Goal: Task Accomplishment & Management: Manage account settings

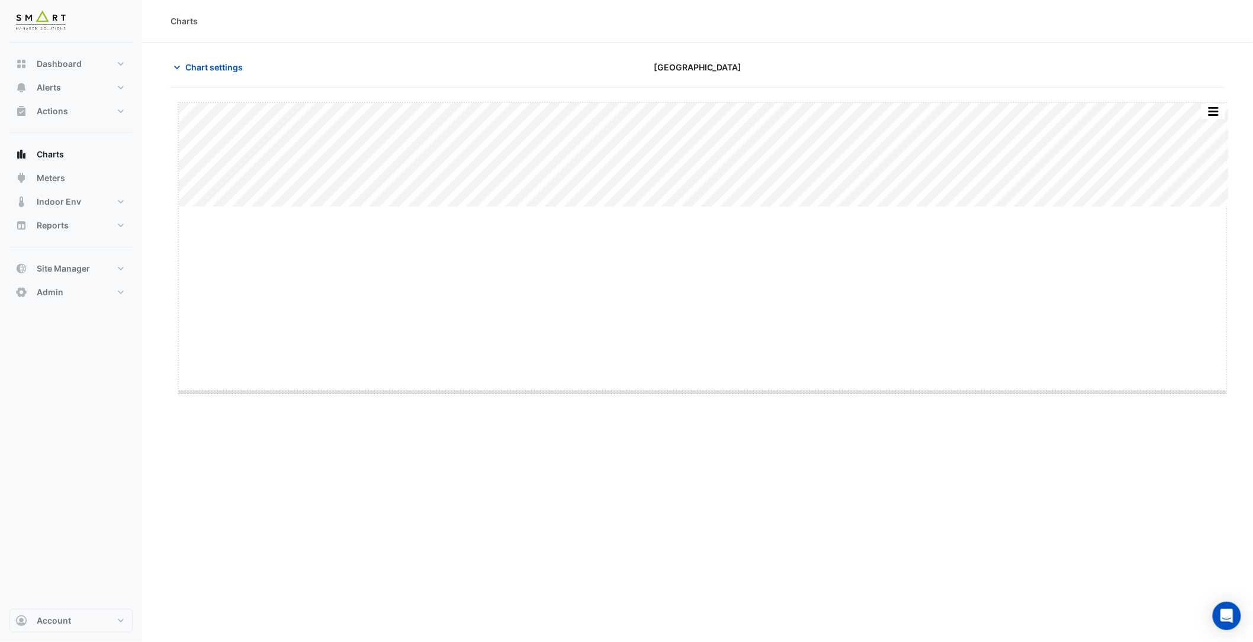
drag, startPoint x: 703, startPoint y: 207, endPoint x: 709, endPoint y: 386, distance: 179.5
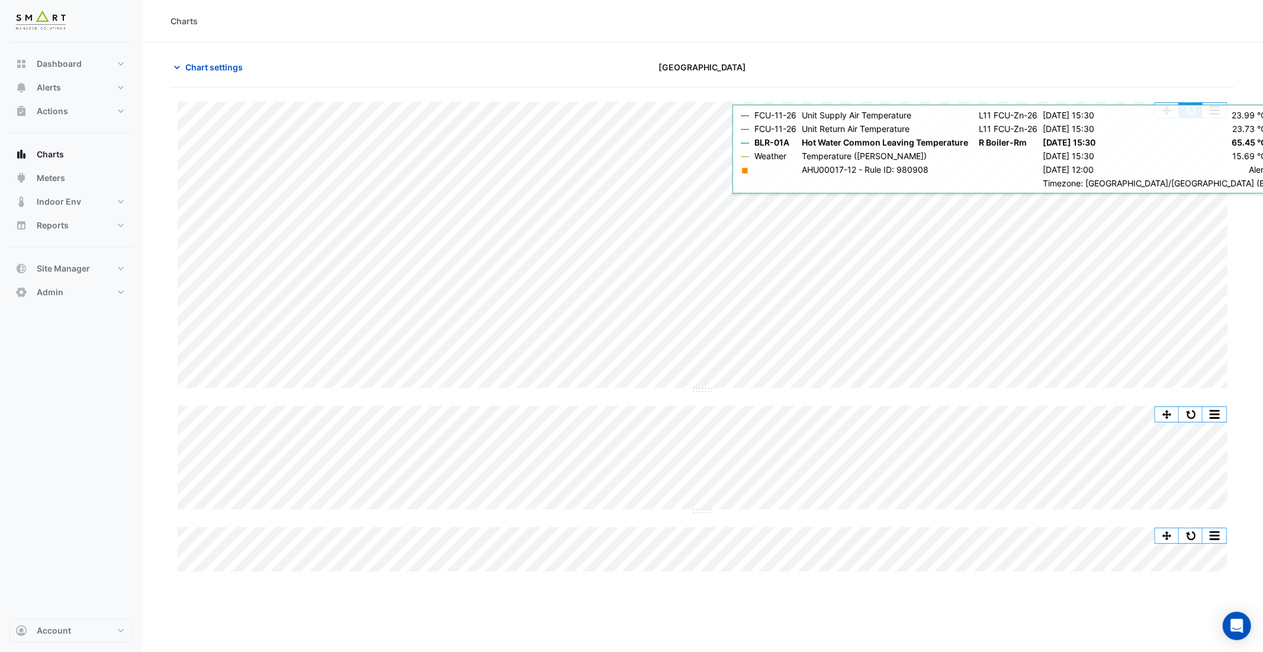
click at [1193, 108] on button "button" at bounding box center [1191, 110] width 24 height 15
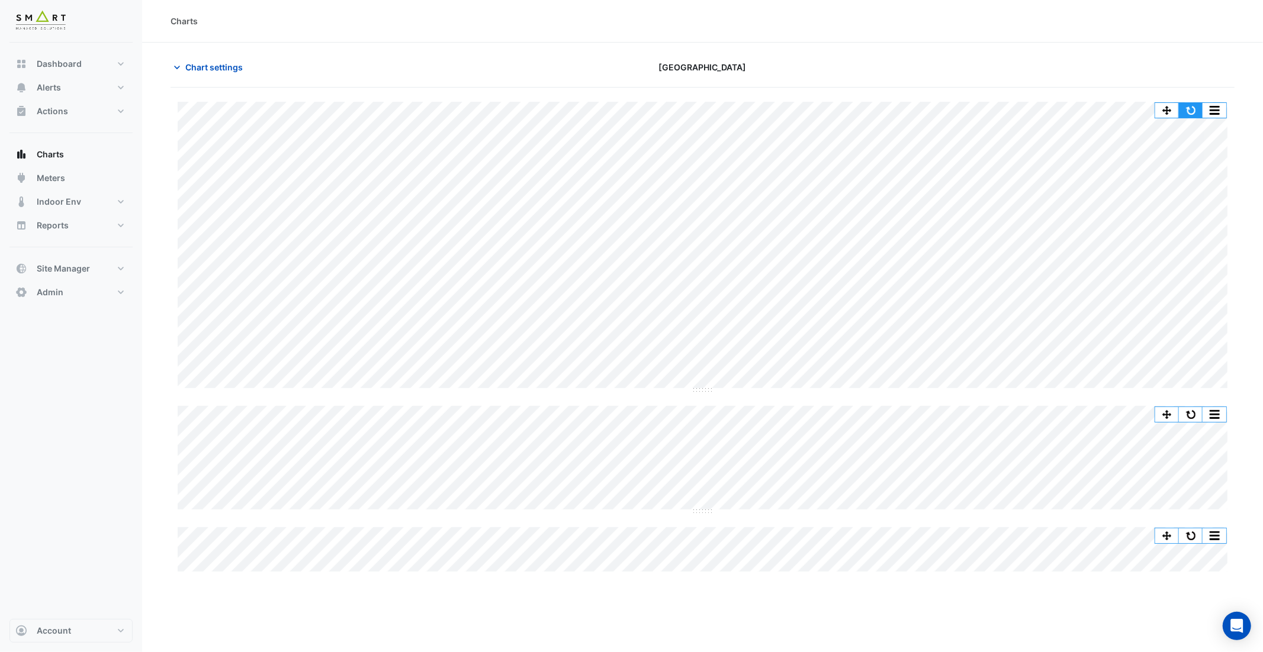
click at [1185, 112] on button "button" at bounding box center [1191, 110] width 24 height 15
click at [235, 53] on section "Chart settings Thames Tower Split by Equip Split All Split None Print Save as J…" at bounding box center [702, 309] width 1121 height 532
click at [239, 57] on button "Chart settings" at bounding box center [211, 67] width 80 height 21
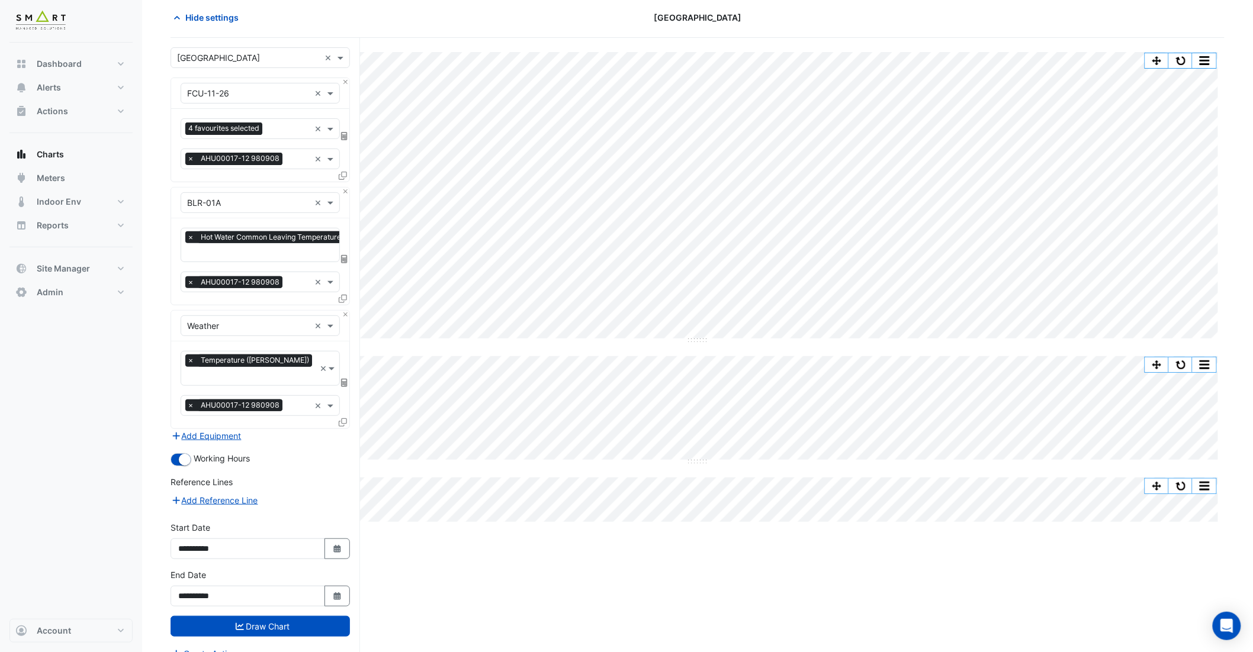
scroll to position [52, 0]
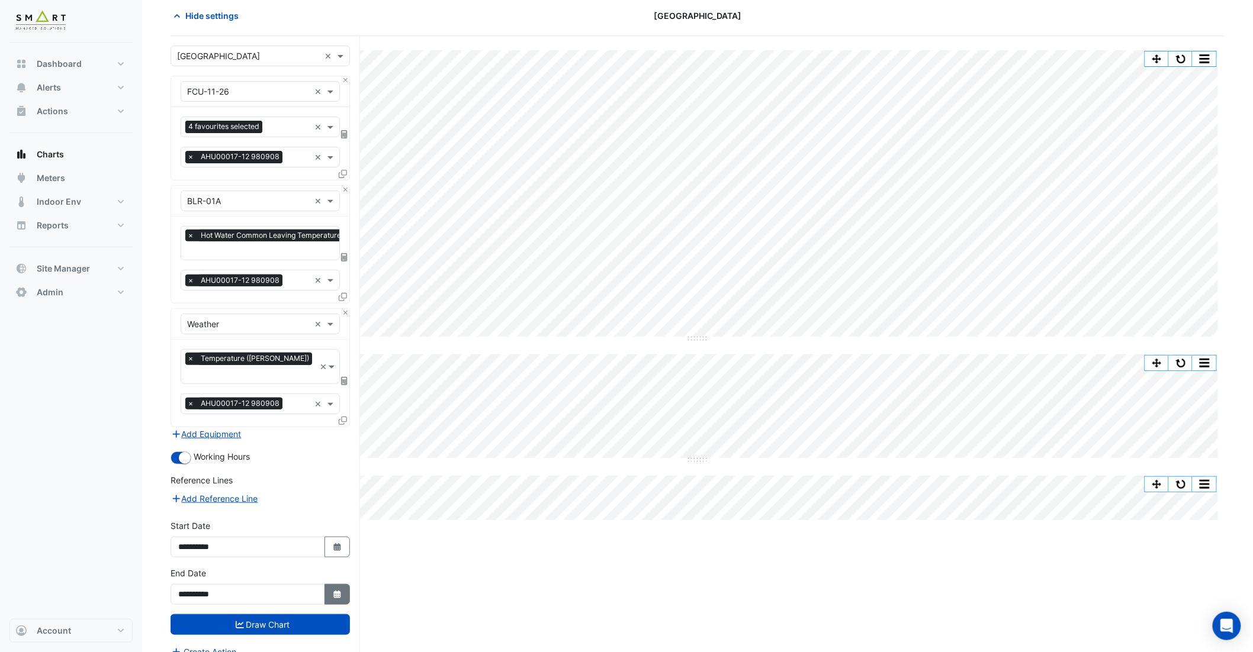
click at [333, 591] on icon "Select Date" at bounding box center [337, 595] width 11 height 8
click at [308, 420] on button "Next month" at bounding box center [304, 422] width 14 height 19
select select "**"
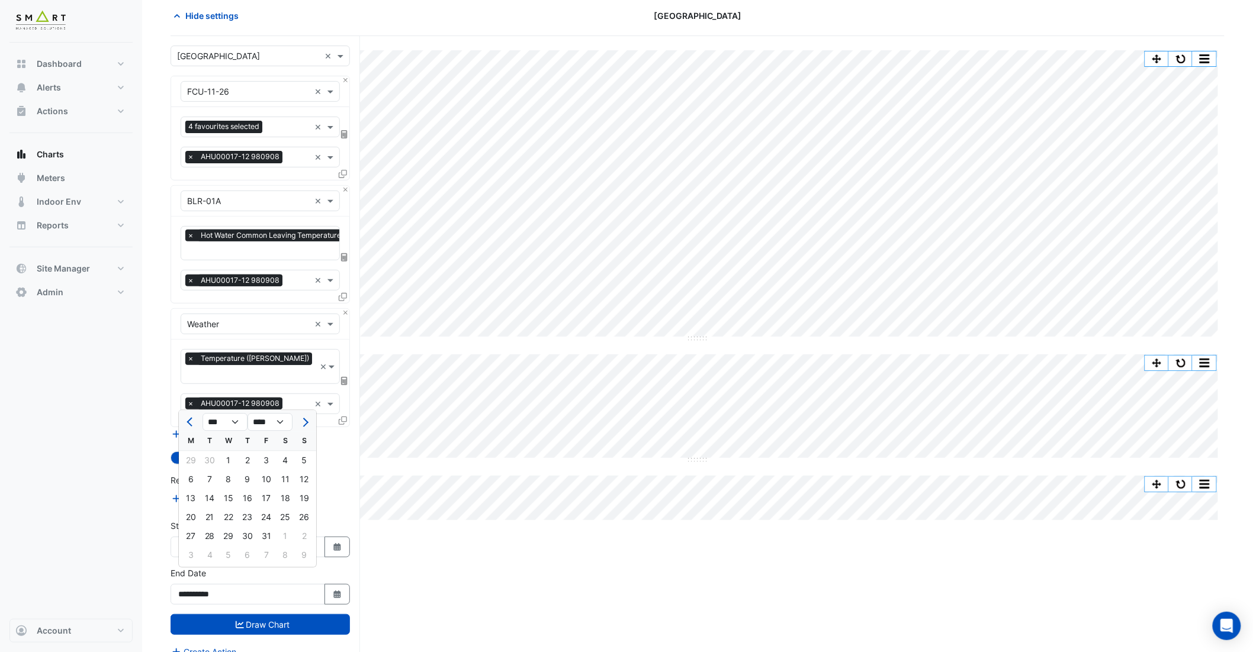
drag, startPoint x: 285, startPoint y: 480, endPoint x: 281, endPoint y: 512, distance: 32.9
click at [285, 480] on div "11" at bounding box center [285, 479] width 19 height 19
type input "**********"
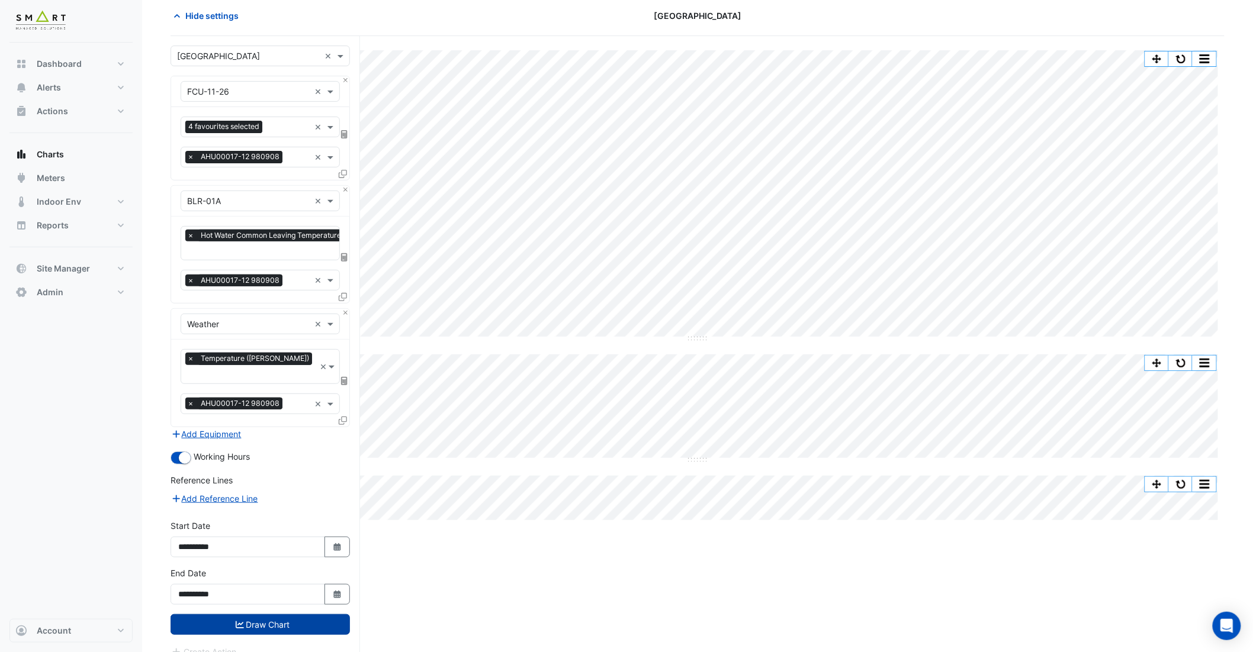
click at [289, 615] on button "Draw Chart" at bounding box center [260, 625] width 179 height 21
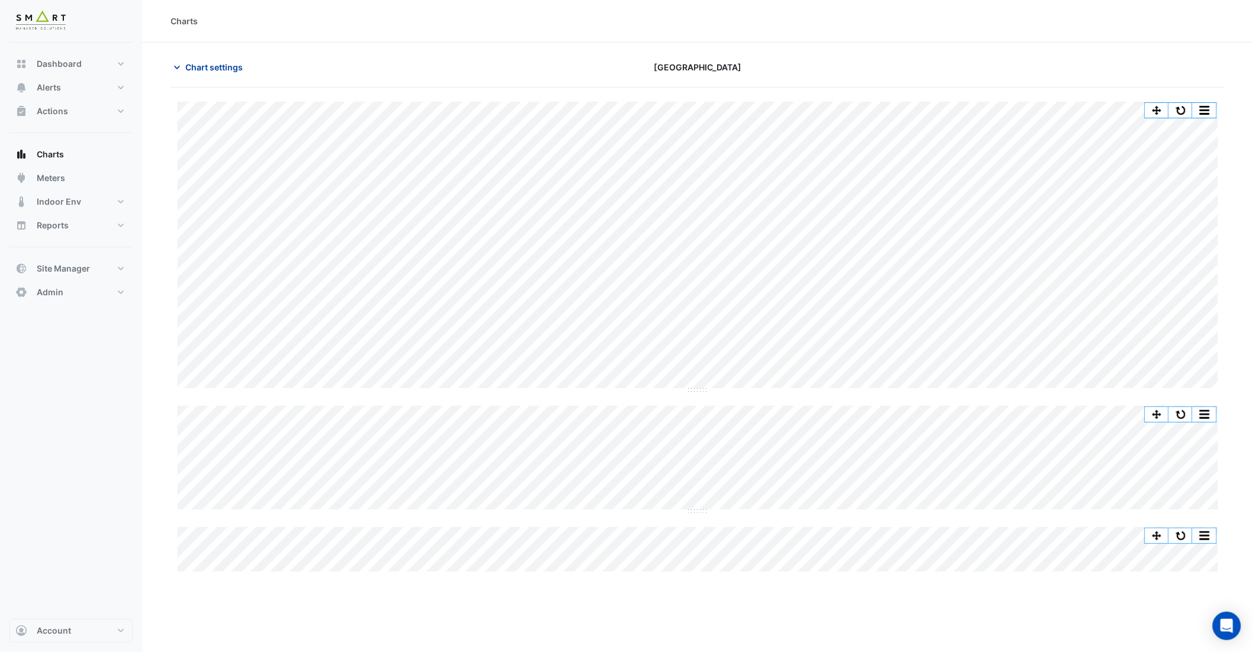
click at [211, 59] on button "Chart settings" at bounding box center [211, 67] width 80 height 21
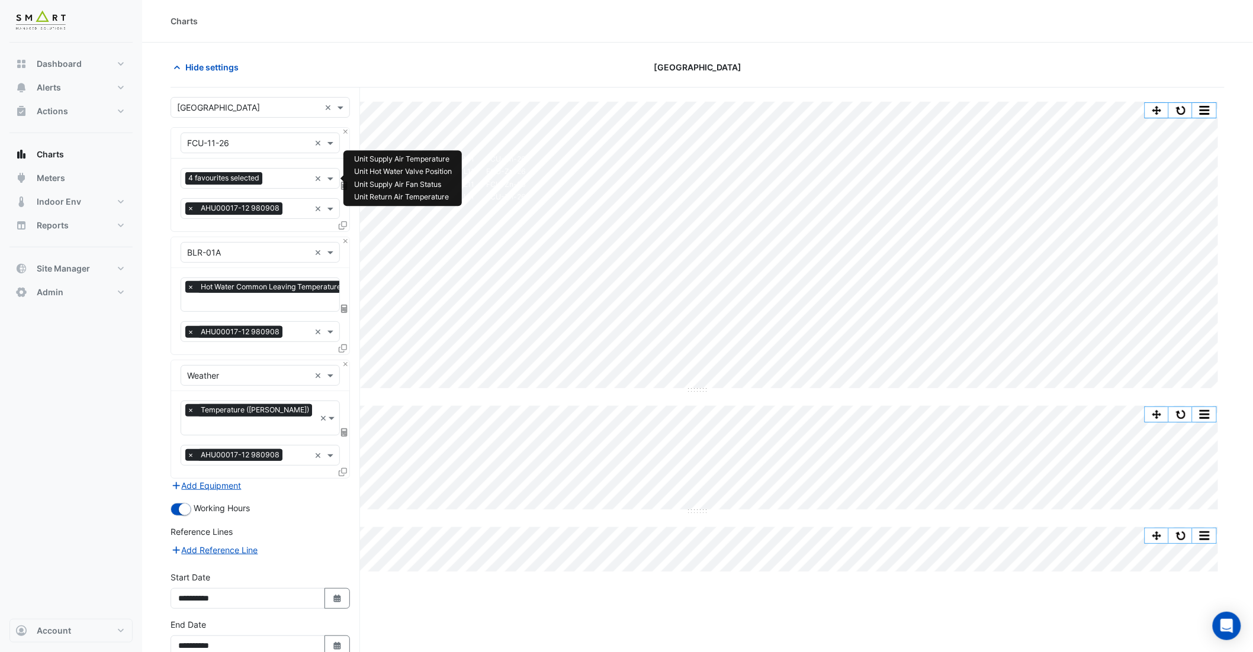
click at [285, 174] on input "text" at bounding box center [288, 179] width 43 height 12
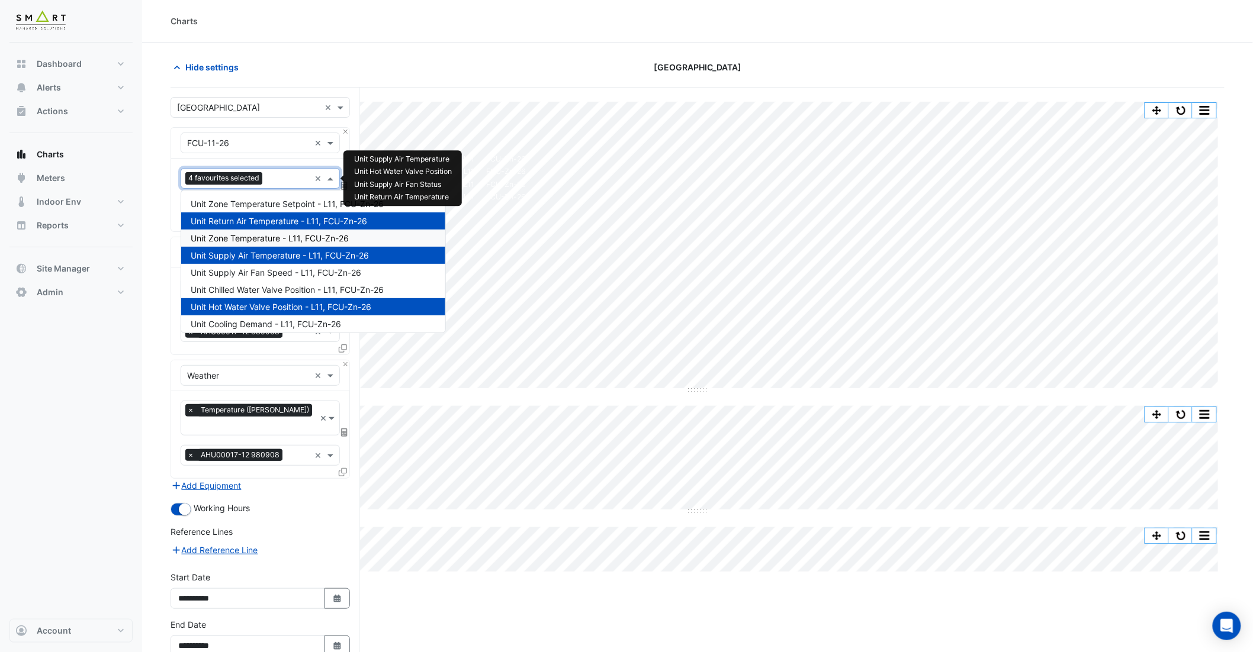
click at [285, 237] on span "Unit Zone Temperature - L11, FCU-Zn-26" at bounding box center [270, 238] width 158 height 10
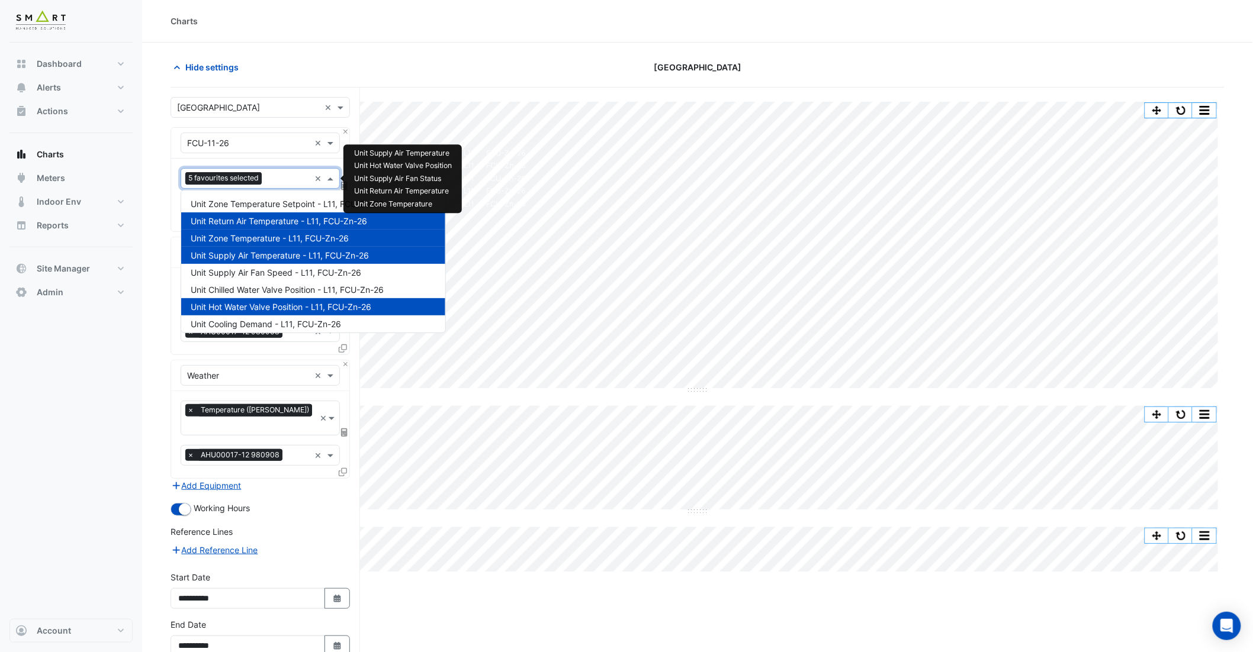
click at [265, 184] on div at bounding box center [287, 179] width 45 height 15
click at [275, 202] on span "Unit Zone Temperature Setpoint - L11, FCU-Zn-26" at bounding box center [287, 204] width 193 height 10
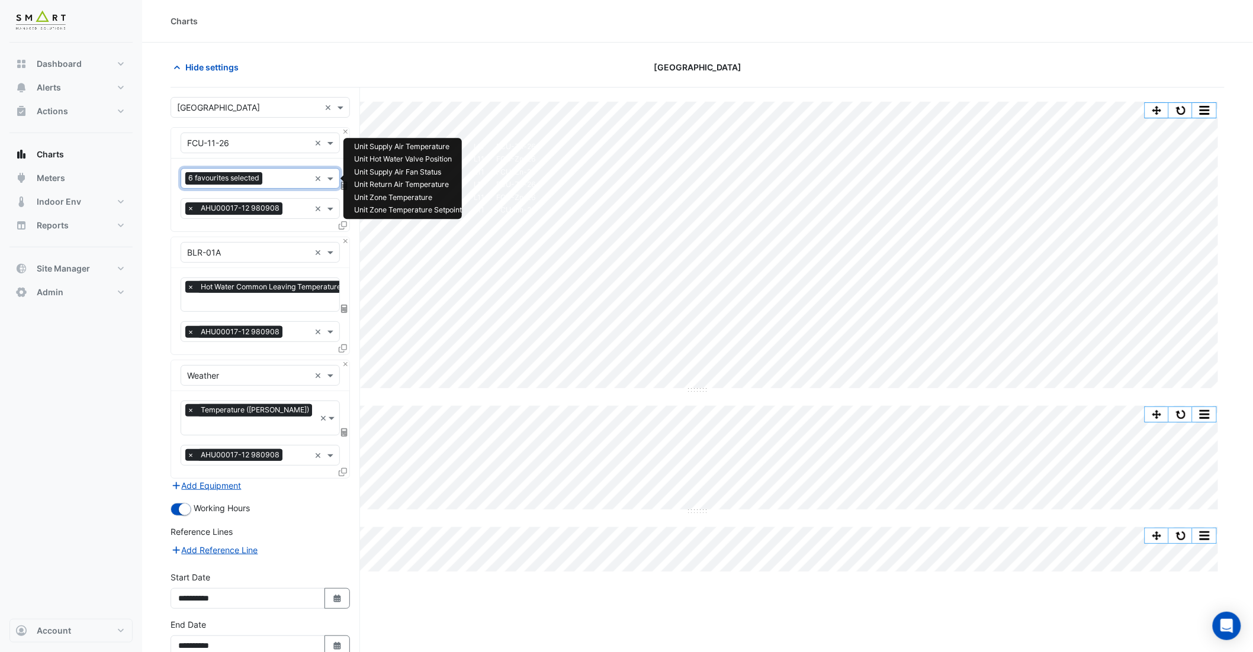
click at [274, 177] on input "text" at bounding box center [288, 179] width 43 height 12
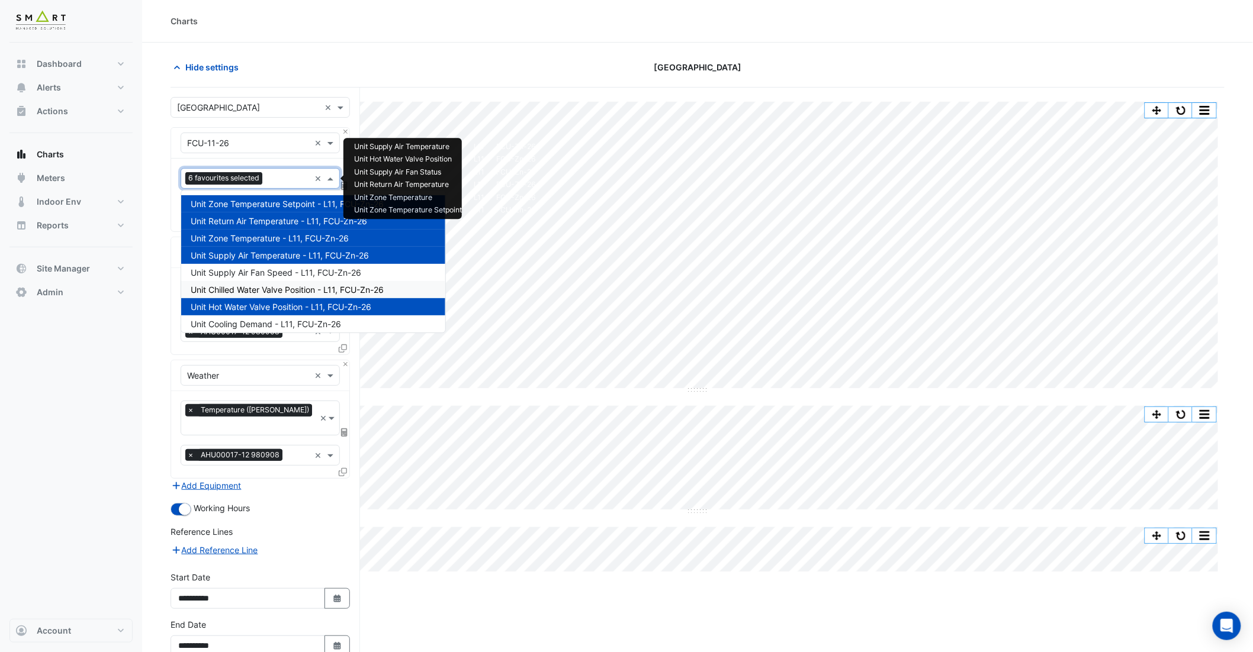
click at [291, 286] on span "Unit Chilled Water Valve Position - L11, FCU-Zn-26" at bounding box center [287, 290] width 193 height 10
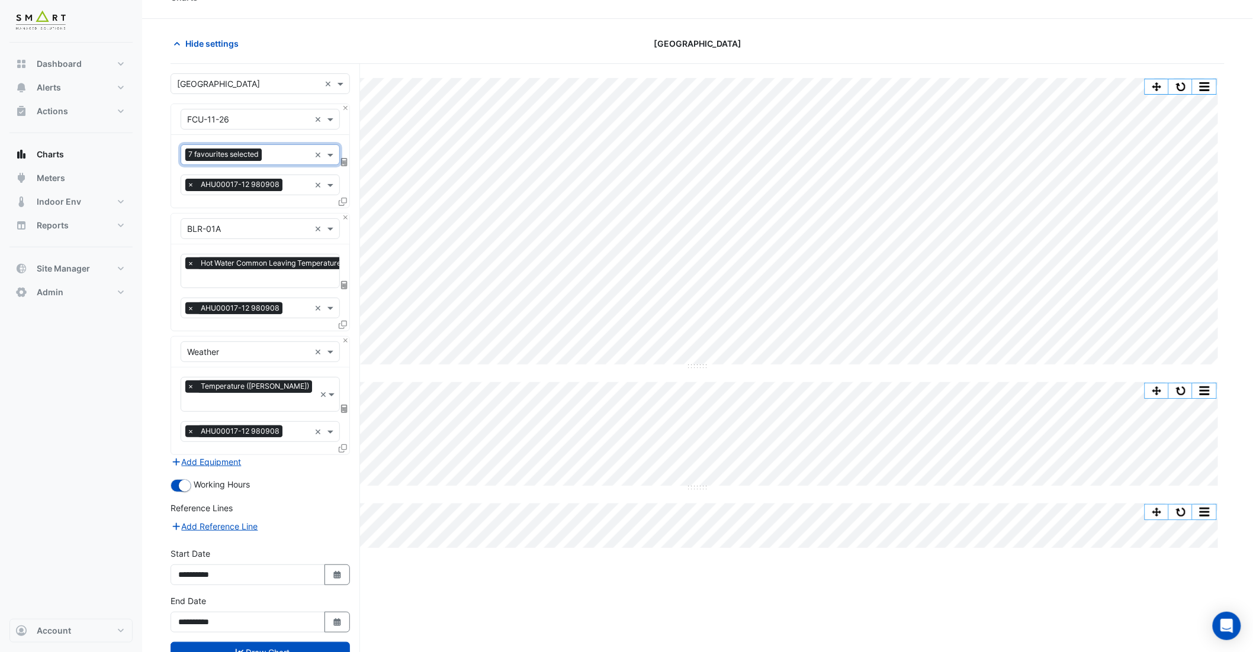
scroll to position [52, 0]
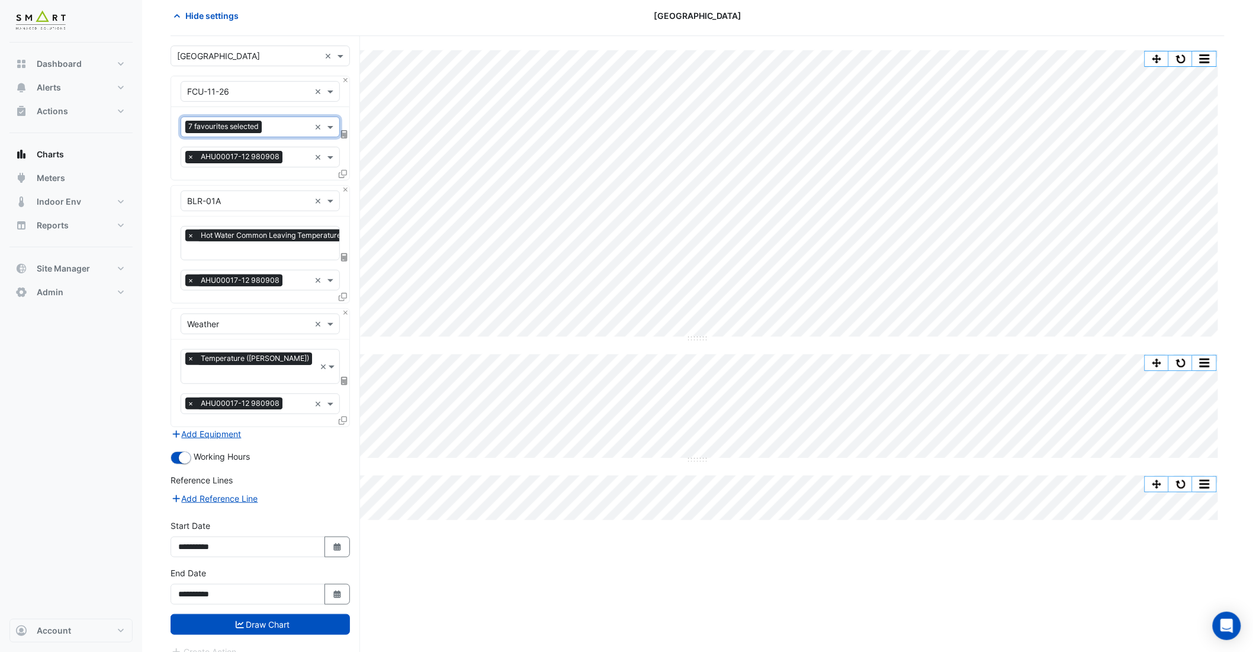
click at [283, 615] on button "Draw Chart" at bounding box center [260, 625] width 179 height 21
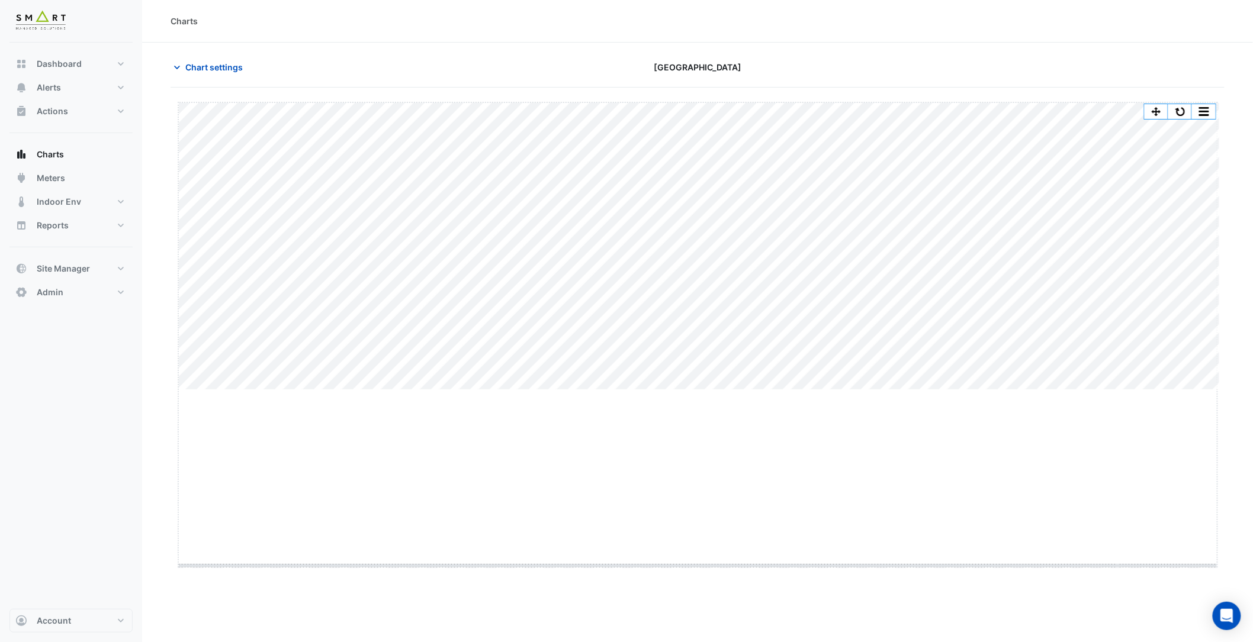
drag, startPoint x: 701, startPoint y: 402, endPoint x: 693, endPoint y: 557, distance: 155.3
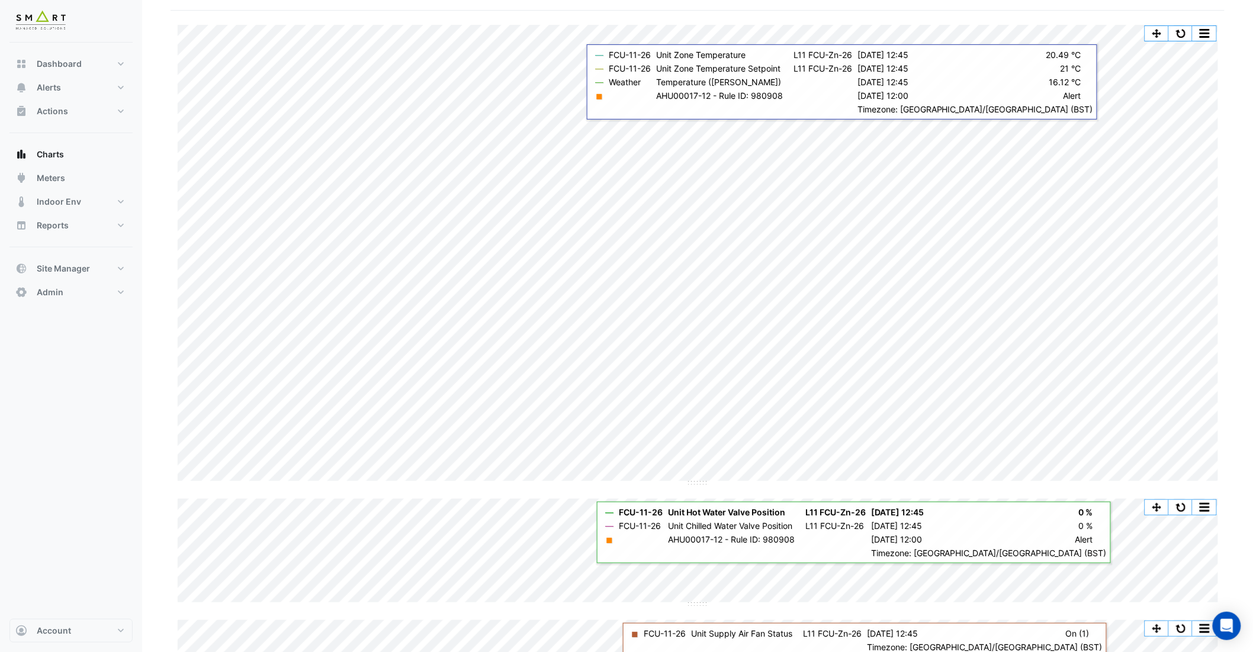
scroll to position [92, 0]
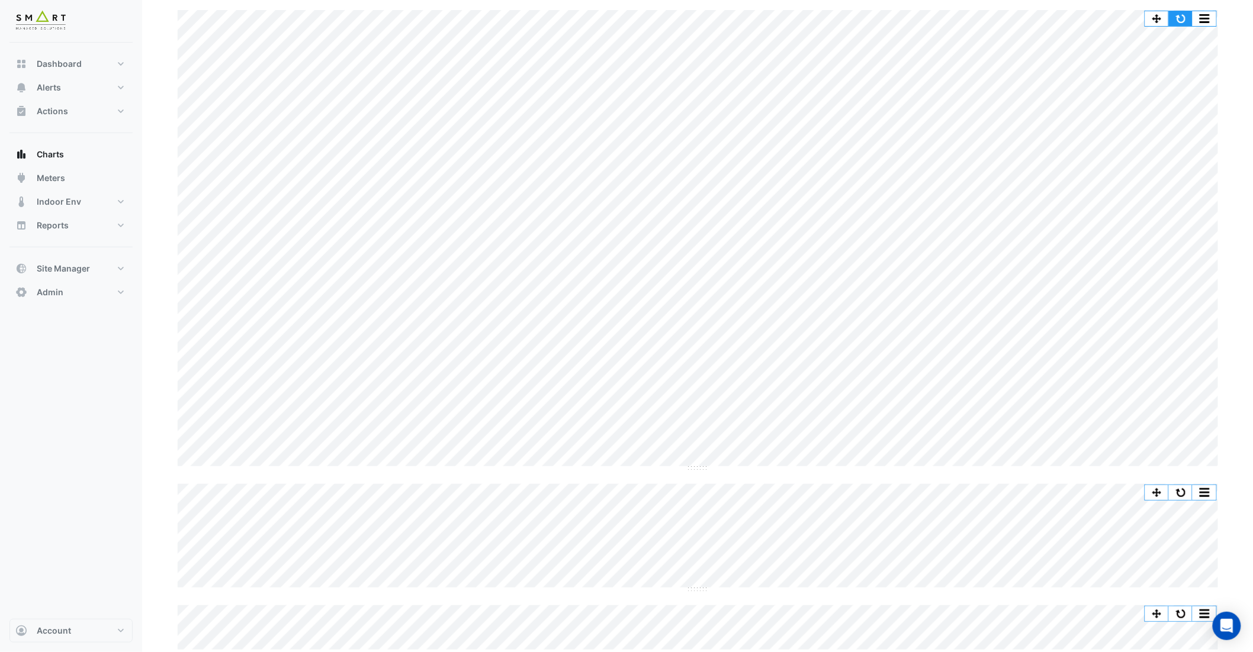
click at [1187, 21] on button "button" at bounding box center [1181, 18] width 24 height 15
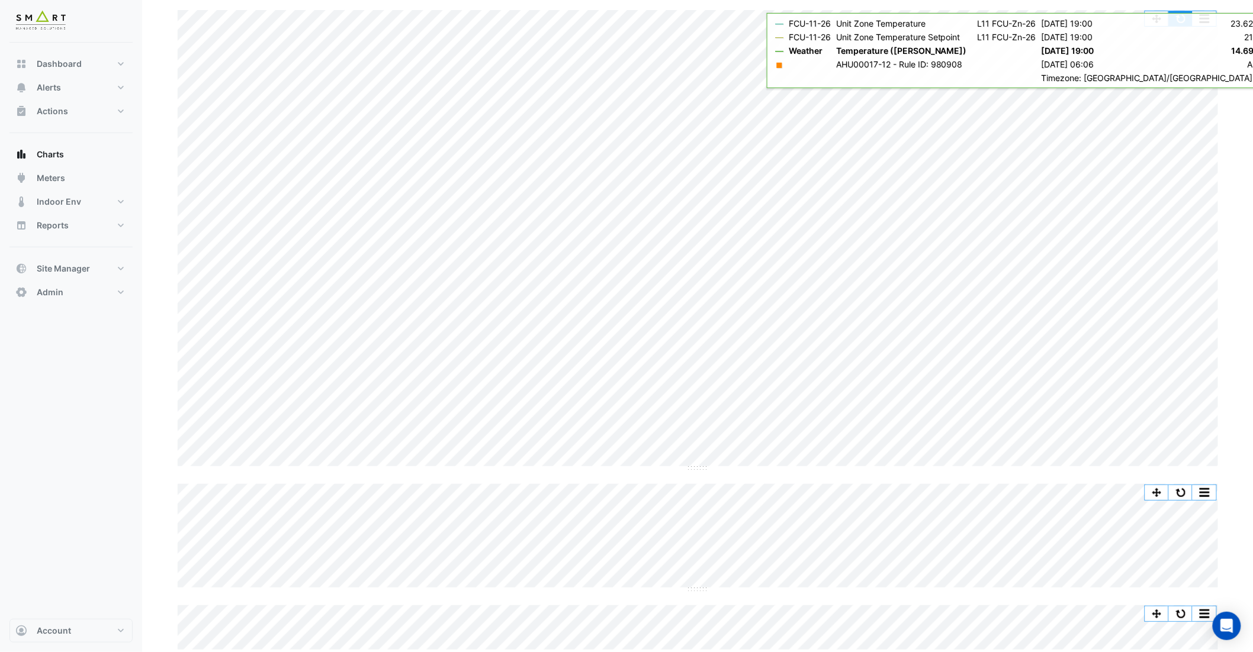
click at [1191, 18] on button "button" at bounding box center [1181, 18] width 24 height 15
click at [1189, 13] on button "button" at bounding box center [1181, 18] width 24 height 15
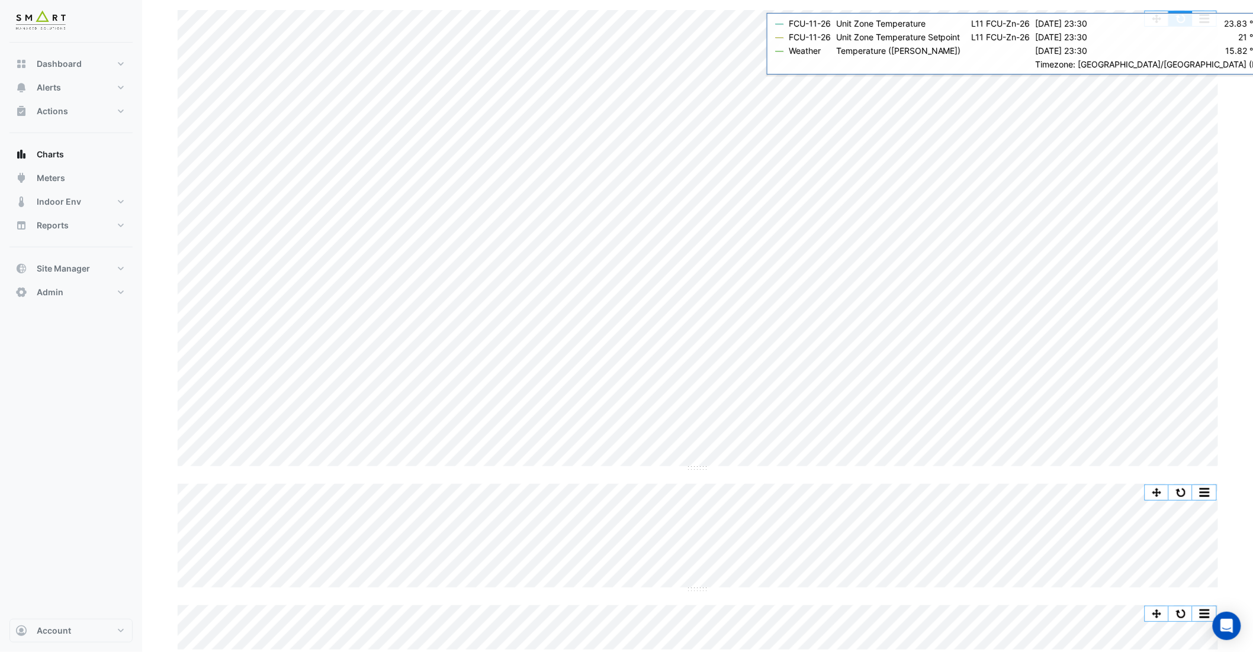
click at [1189, 15] on button "button" at bounding box center [1181, 18] width 24 height 15
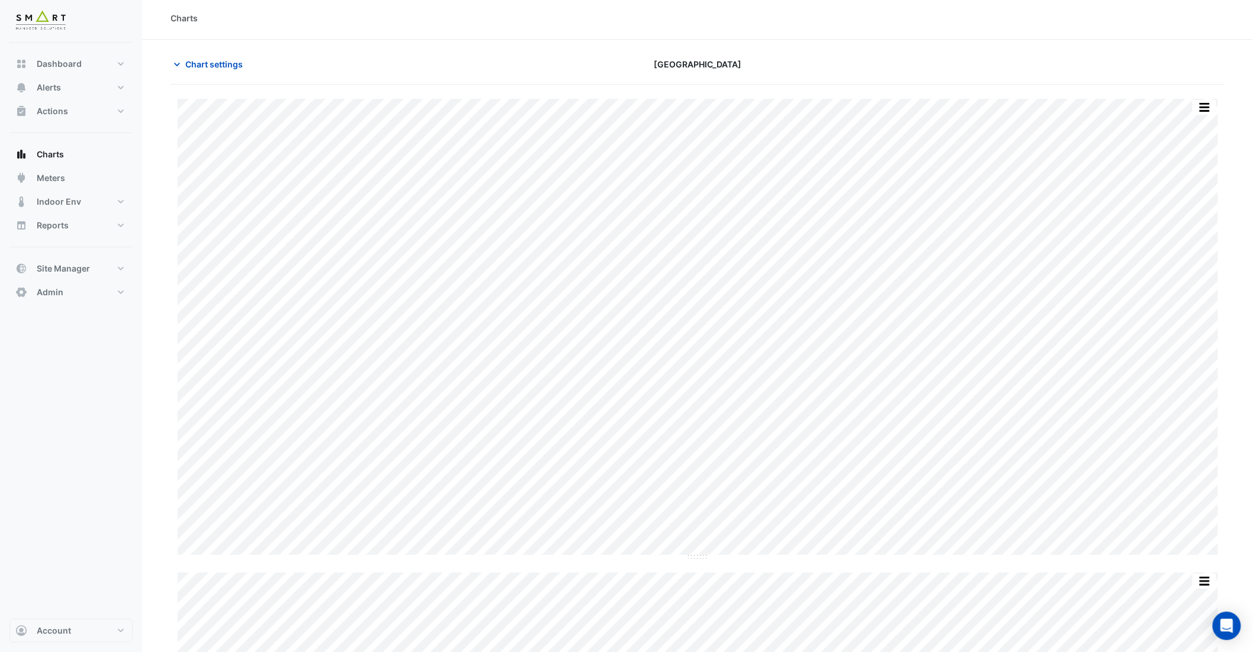
scroll to position [0, 0]
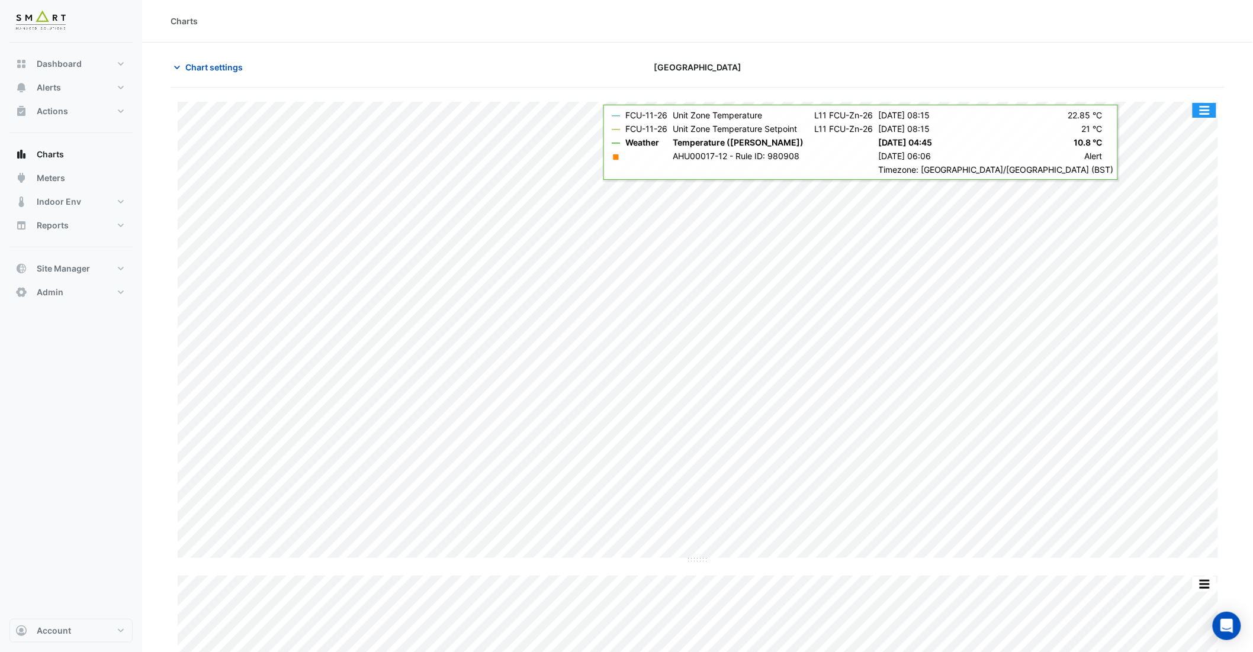
click at [1202, 113] on button "button" at bounding box center [1204, 110] width 24 height 15
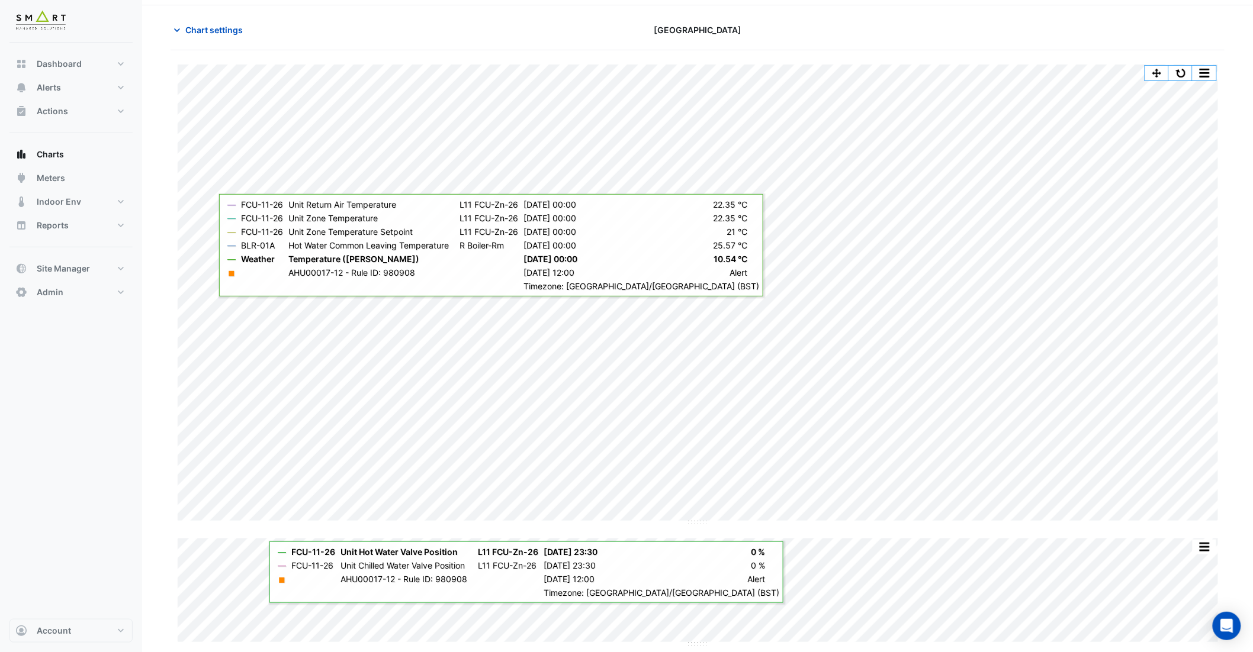
scroll to position [92, 0]
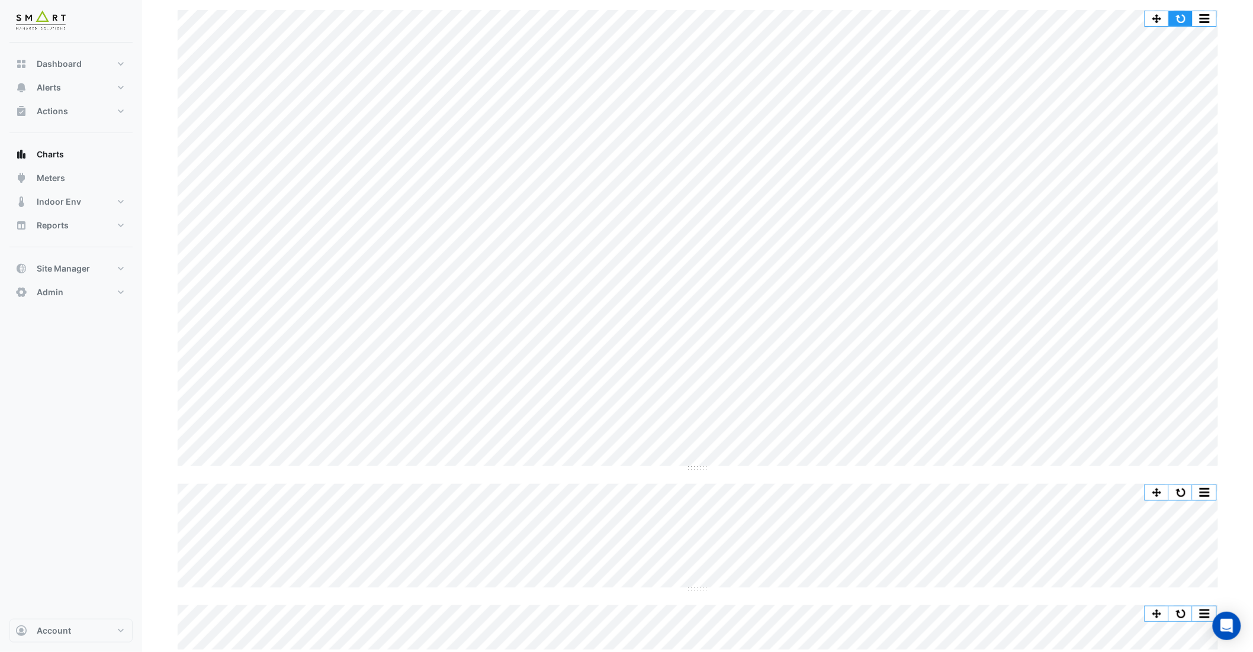
click at [1176, 16] on button "button" at bounding box center [1181, 18] width 24 height 15
click at [212, 68] on span "Chart settings" at bounding box center [213, 67] width 57 height 12
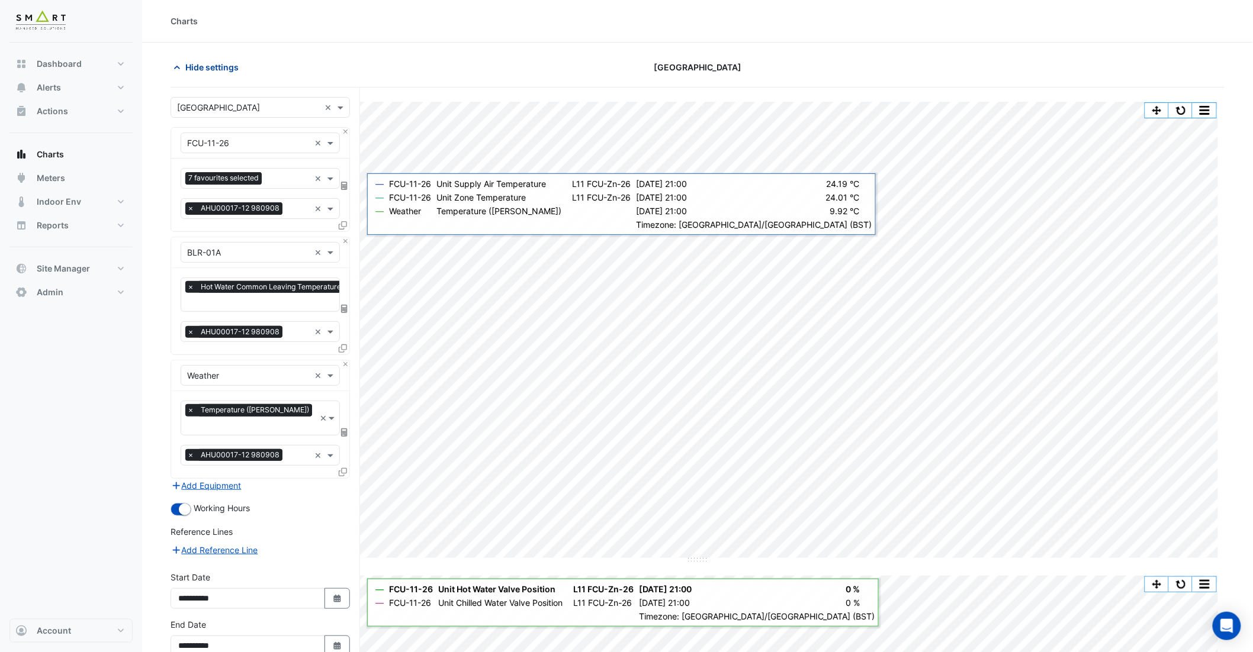
click at [176, 69] on icon "button" at bounding box center [177, 68] width 12 height 12
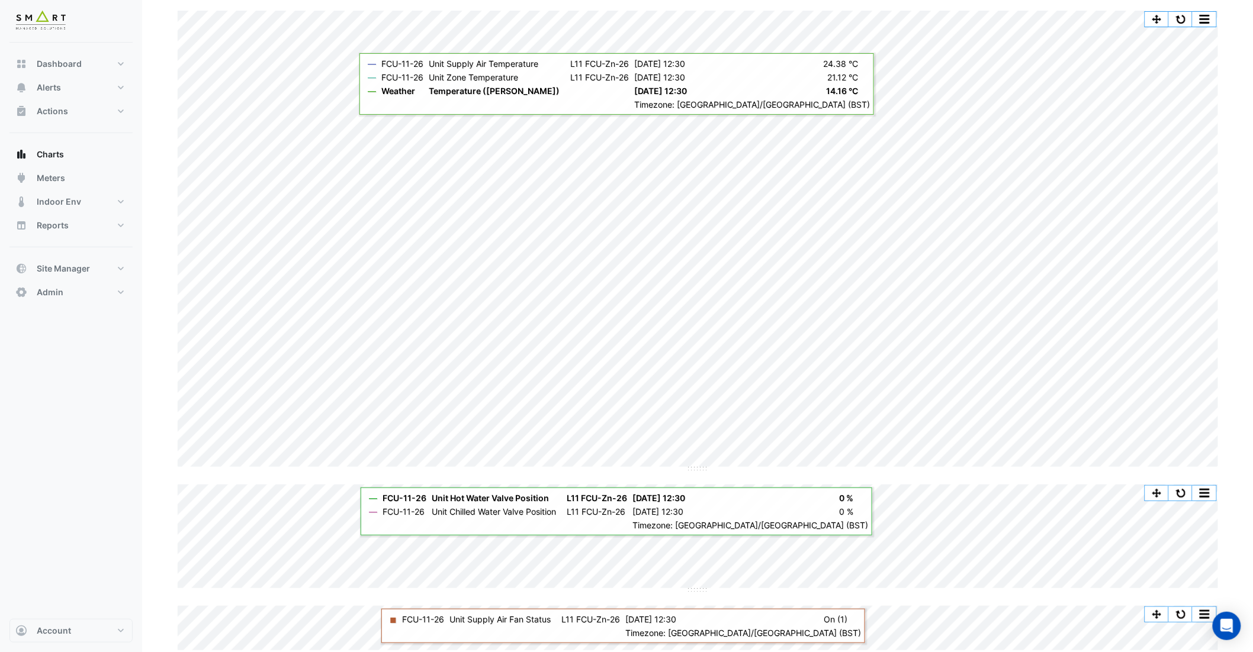
scroll to position [92, 0]
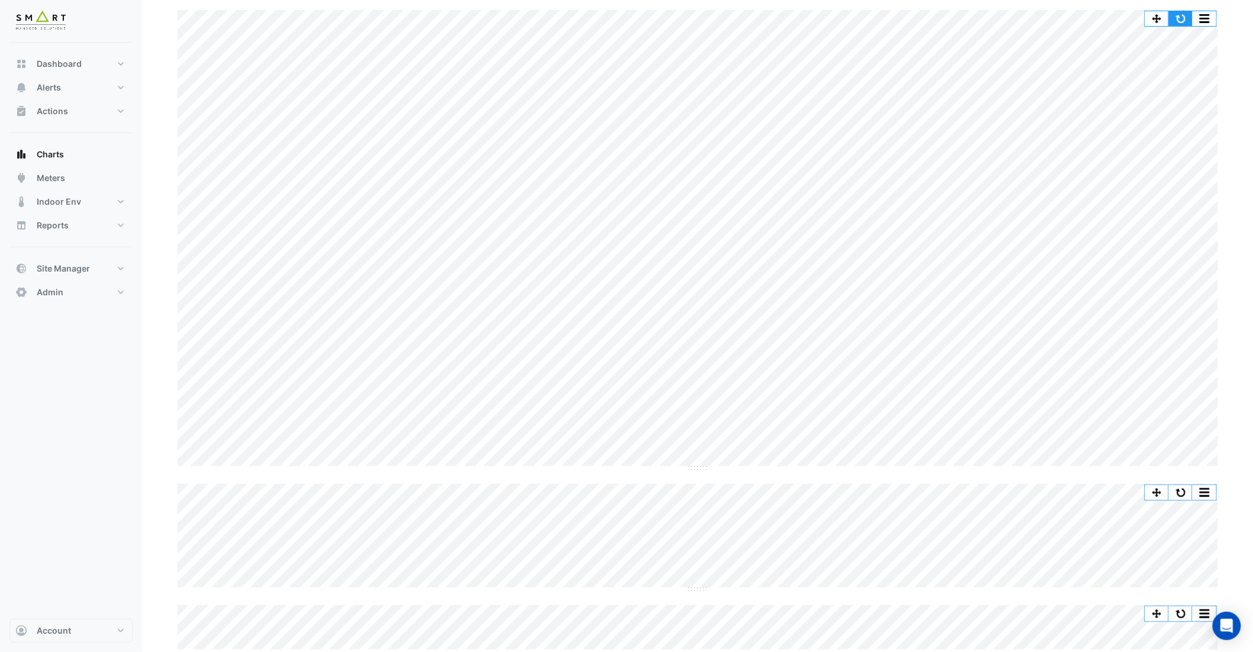
click at [1186, 16] on button "button" at bounding box center [1181, 18] width 24 height 15
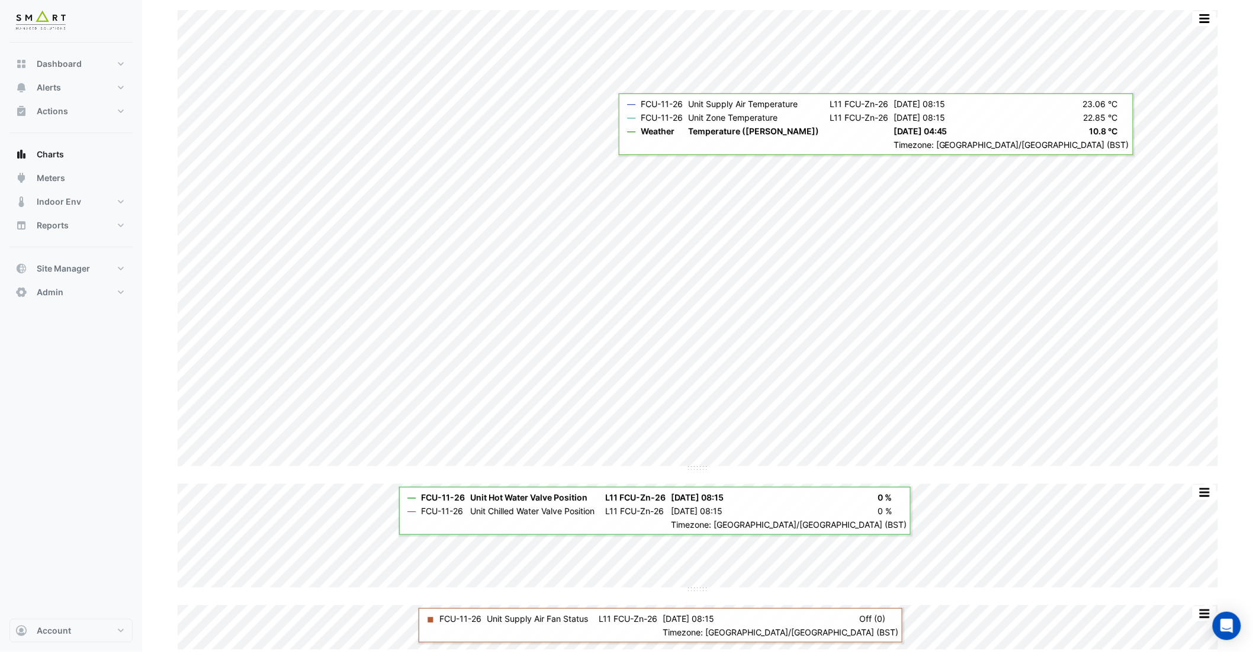
scroll to position [0, 0]
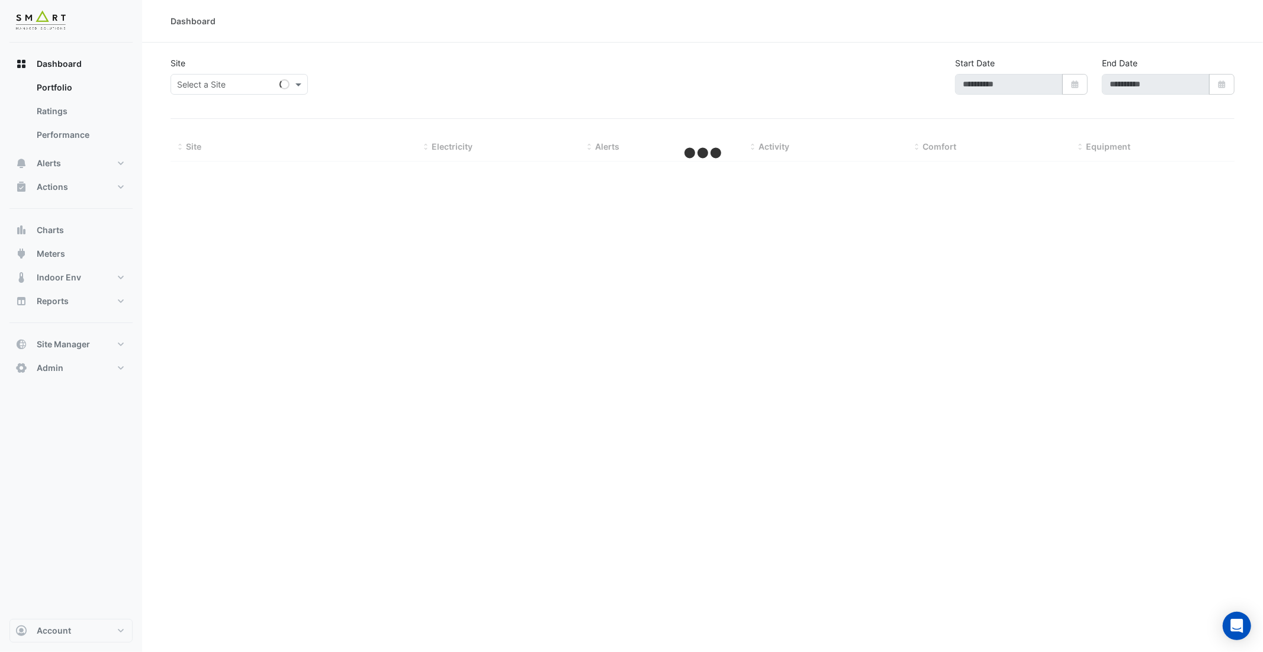
type input "**********"
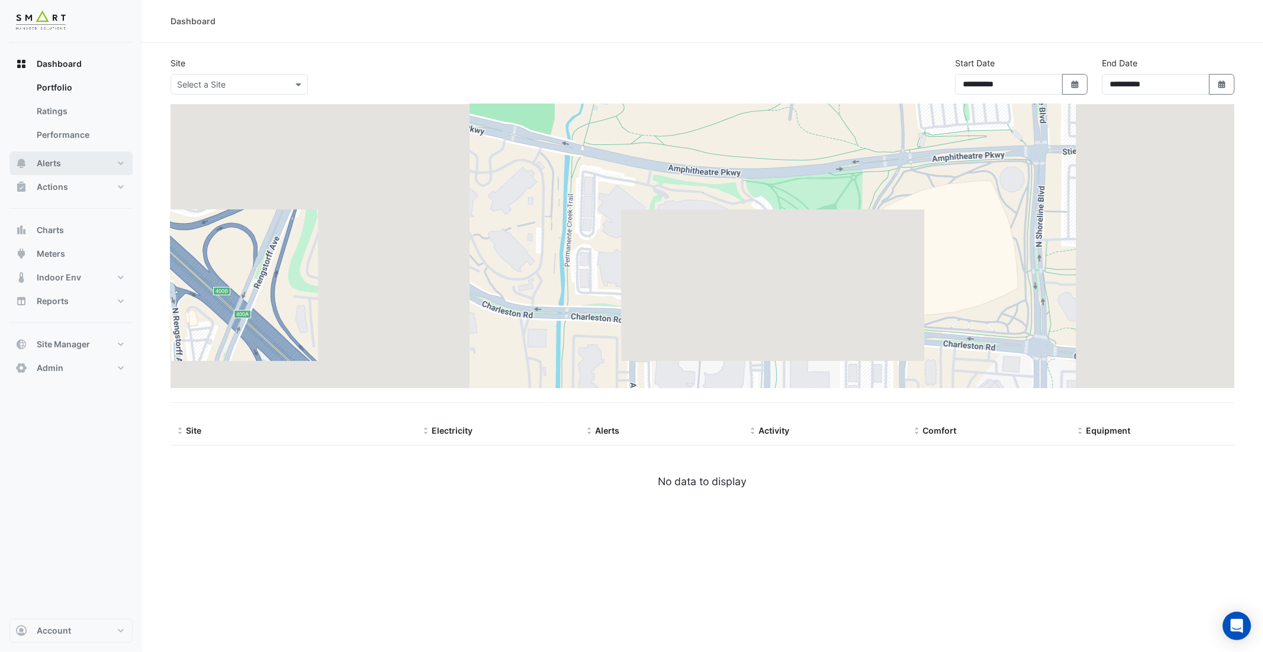
click at [73, 159] on button "Alerts" at bounding box center [70, 164] width 123 height 24
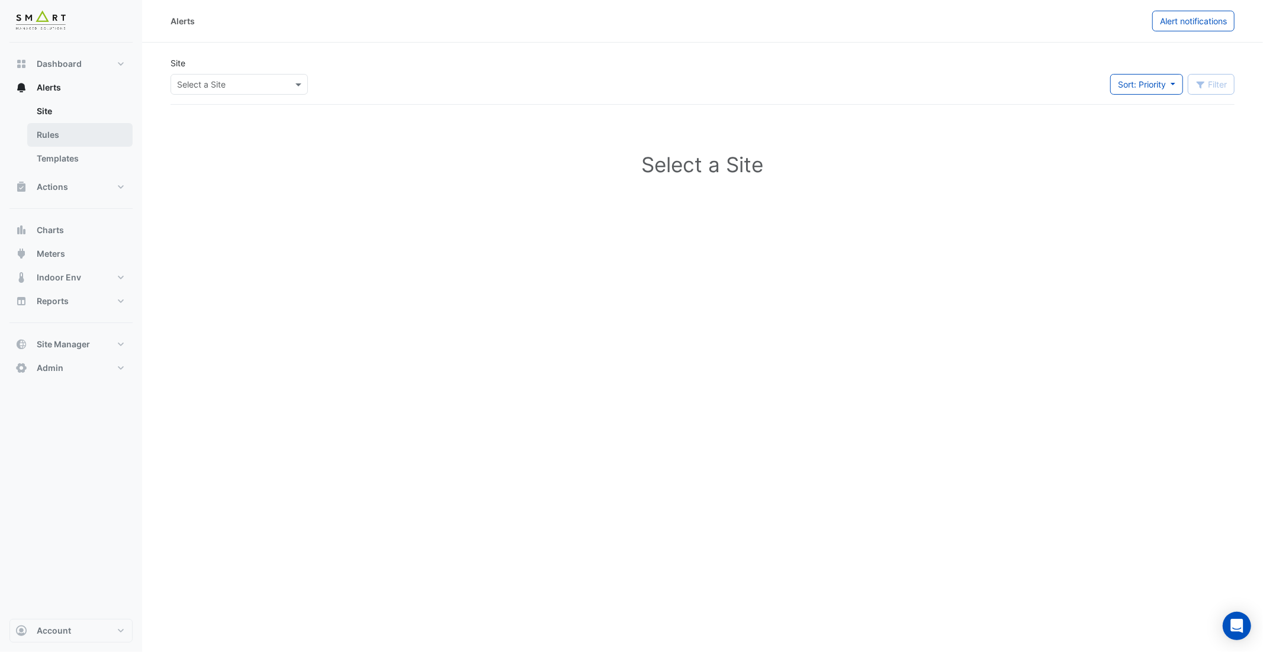
click at [70, 128] on link "Rules" at bounding box center [79, 135] width 105 height 24
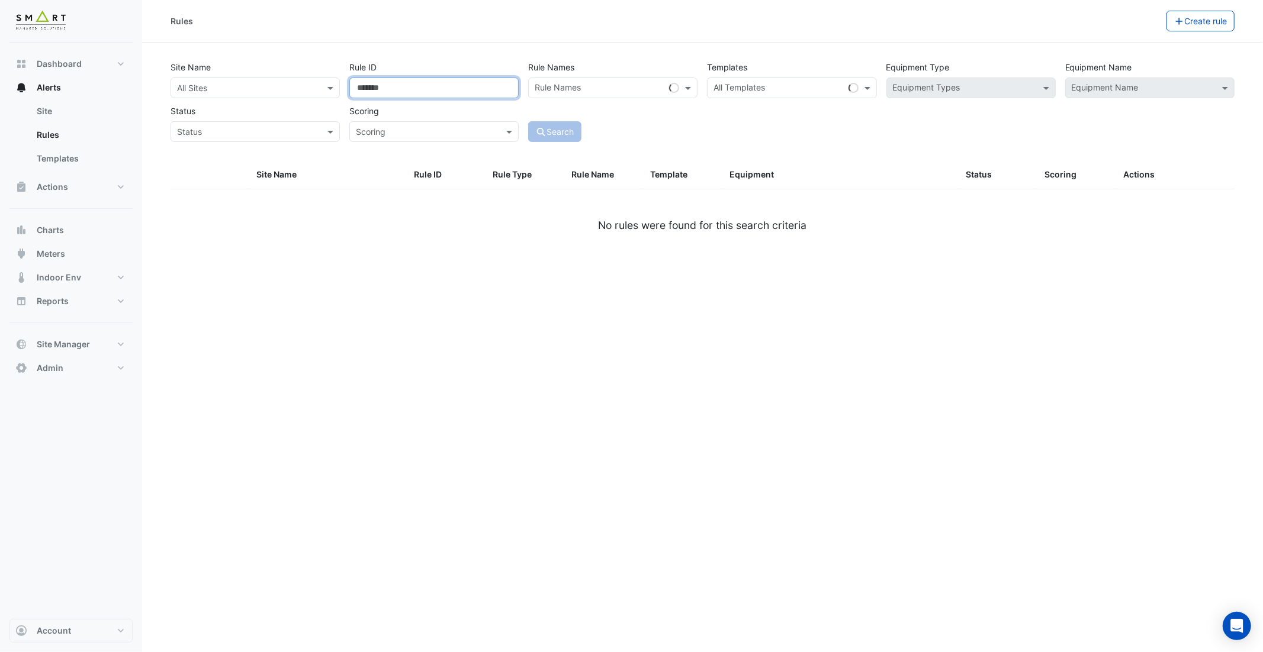
click at [457, 86] on input "Rule ID" at bounding box center [433, 88] width 169 height 21
drag, startPoint x: 555, startPoint y: 131, endPoint x: 597, endPoint y: 145, distance: 44.4
click at [561, 133] on button "Search" at bounding box center [554, 131] width 53 height 21
click at [409, 84] on input "*****" at bounding box center [433, 88] width 169 height 21
type input "******"
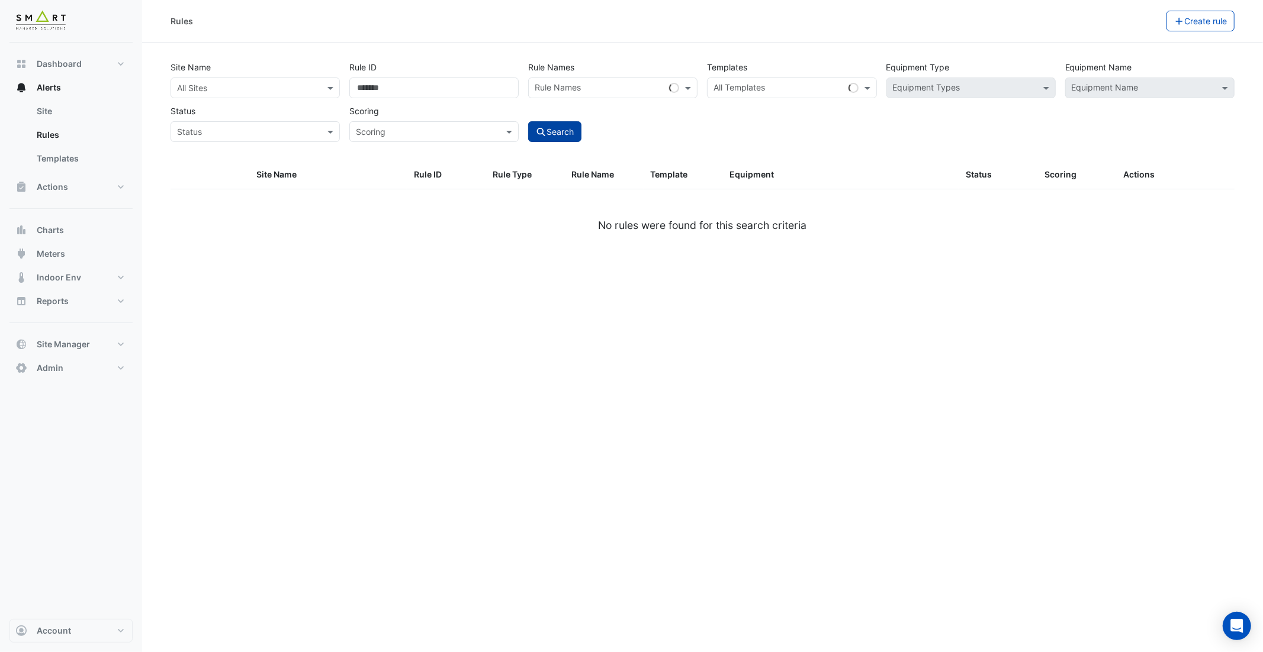
click at [553, 132] on button "Search" at bounding box center [554, 131] width 53 height 21
select select "***"
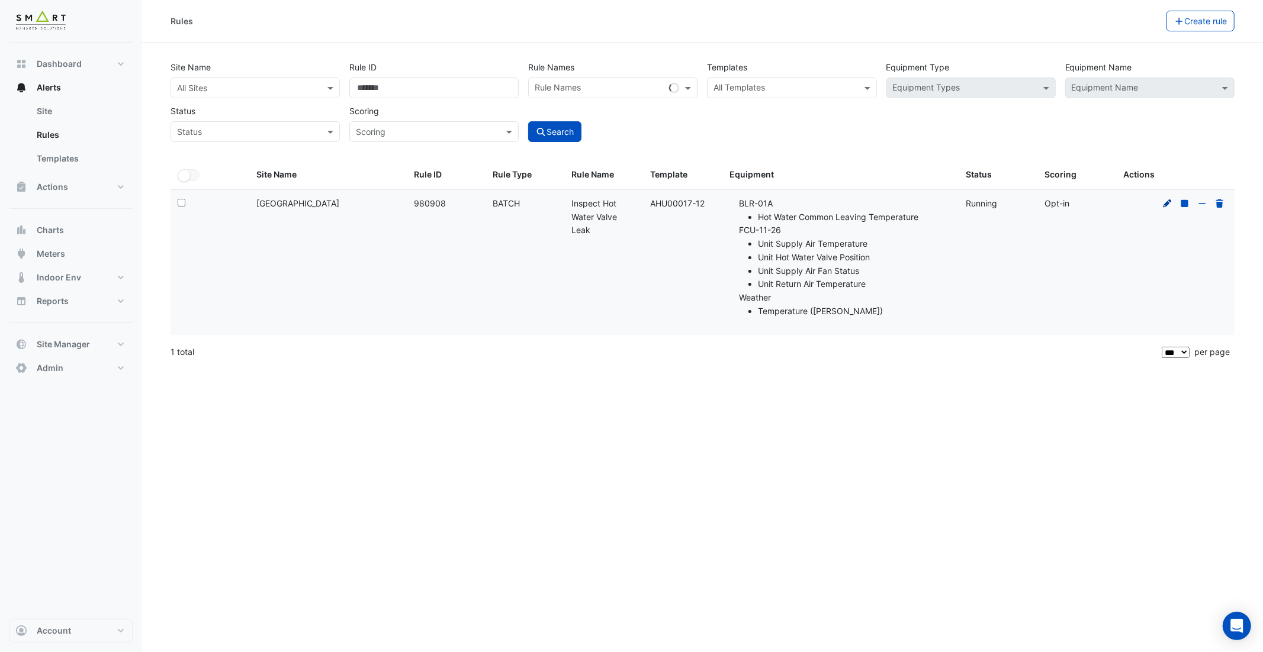
click at [1166, 201] on icon at bounding box center [1167, 204] width 11 height 8
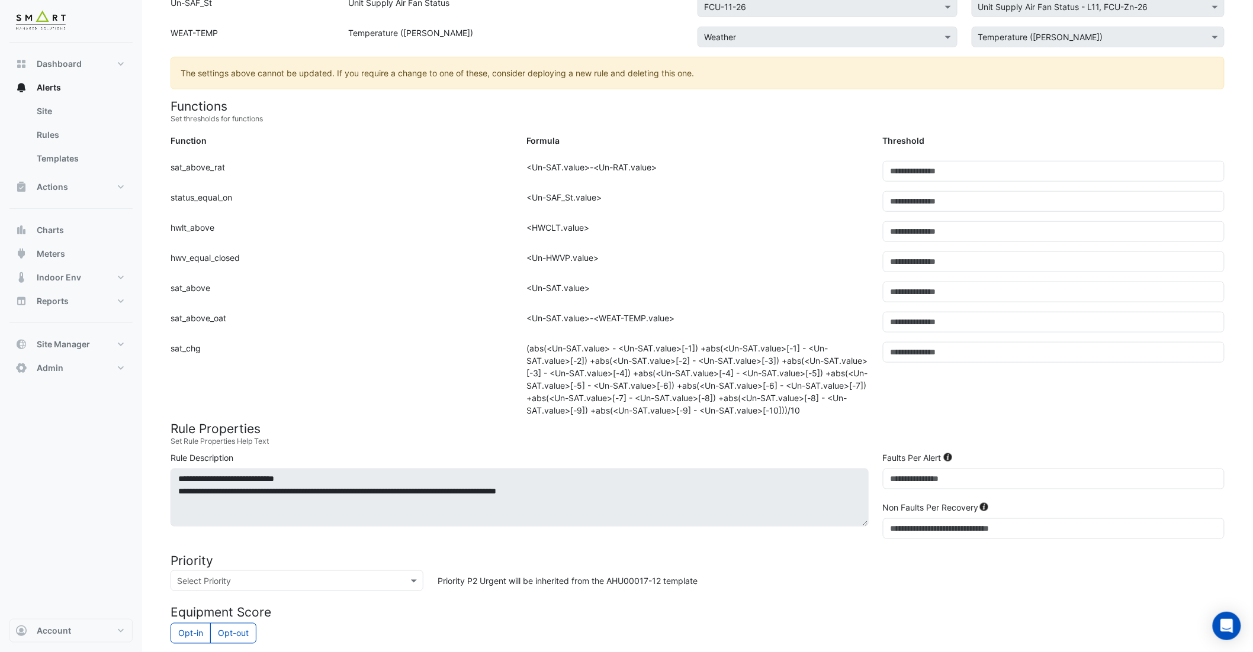
scroll to position [337, 0]
